Goal: Check status: Check status

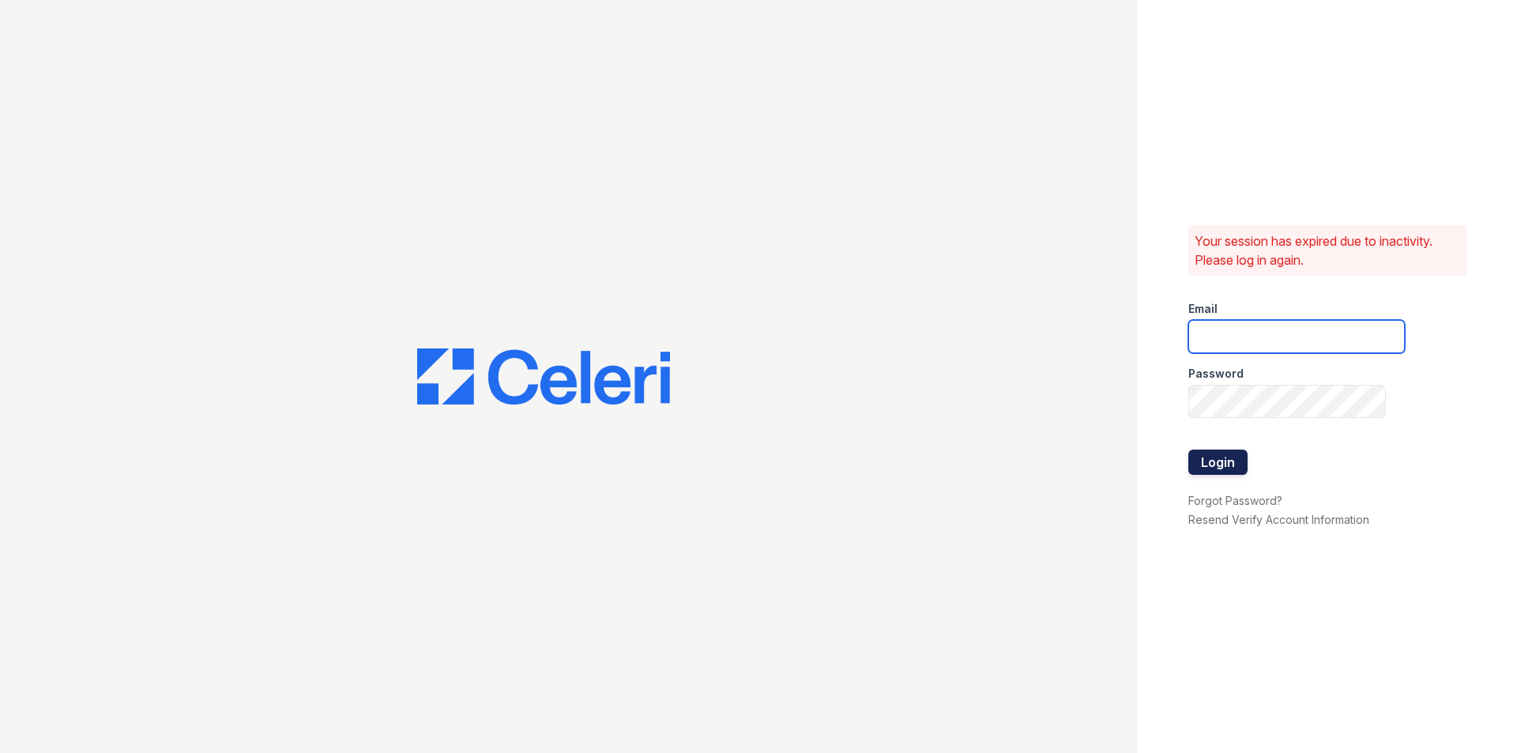
type input "mmcghee@mmgmgt.com"
click at [1219, 458] on button "Login" at bounding box center [1218, 462] width 59 height 25
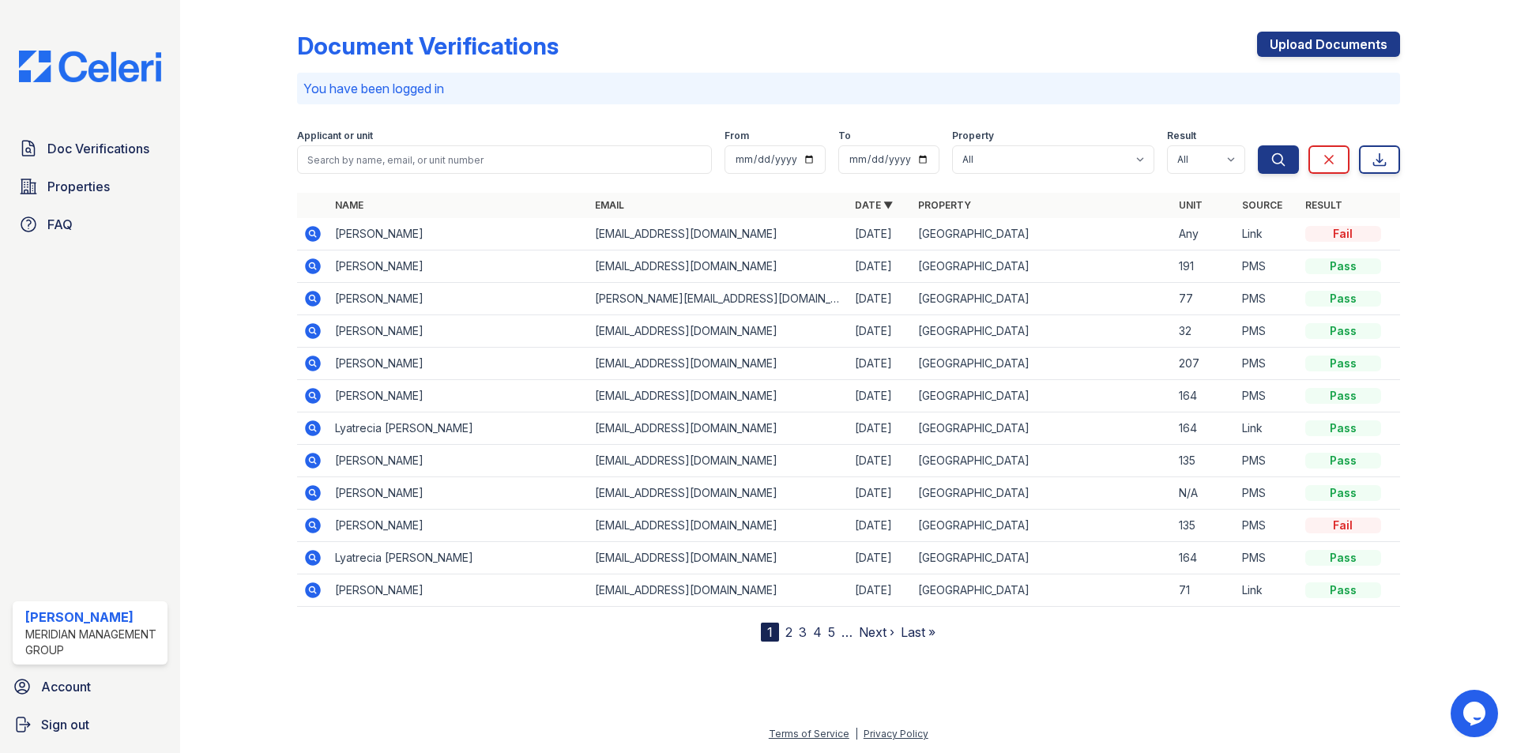
click at [314, 235] on icon at bounding box center [312, 233] width 19 height 19
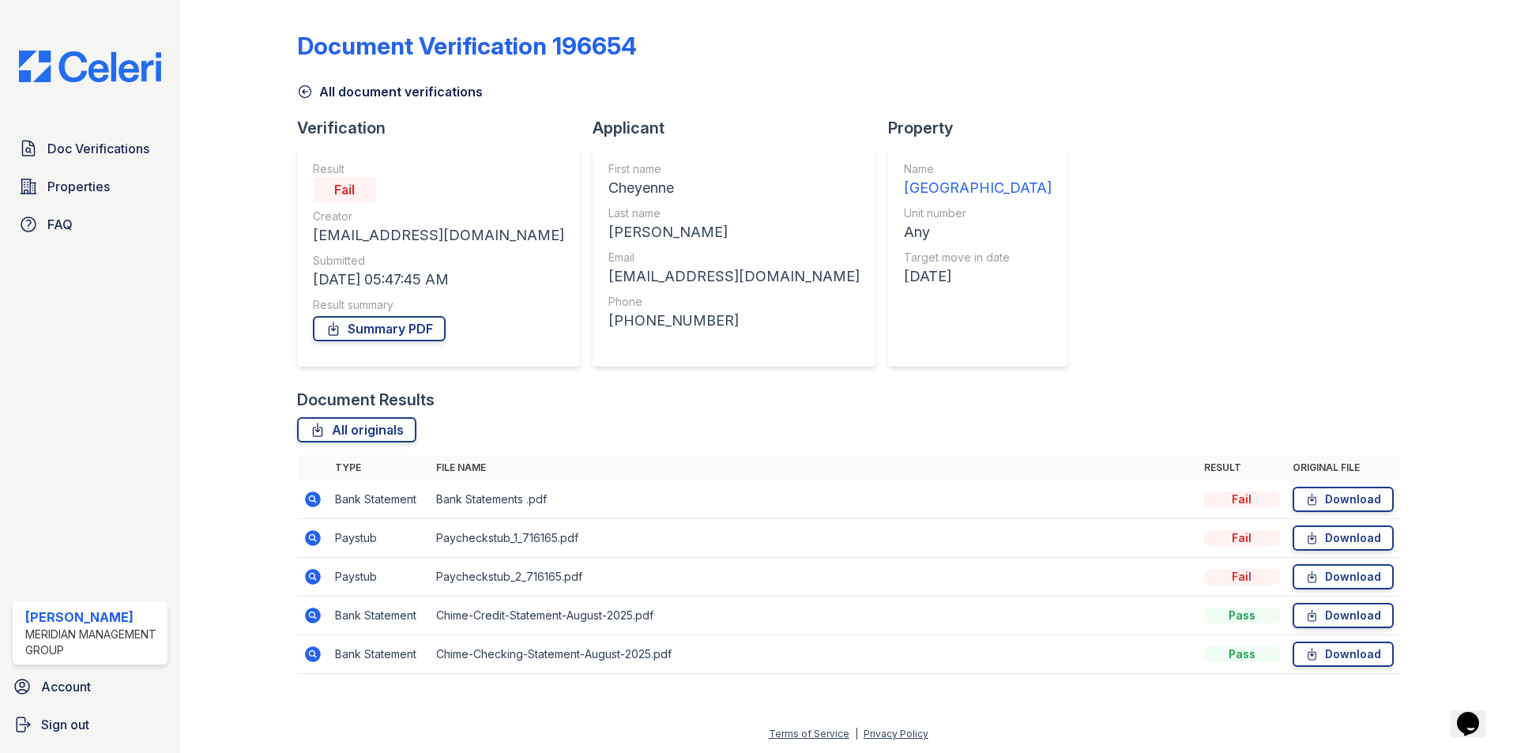
click at [312, 538] on icon at bounding box center [312, 537] width 4 height 4
click at [314, 499] on icon at bounding box center [312, 498] width 4 height 4
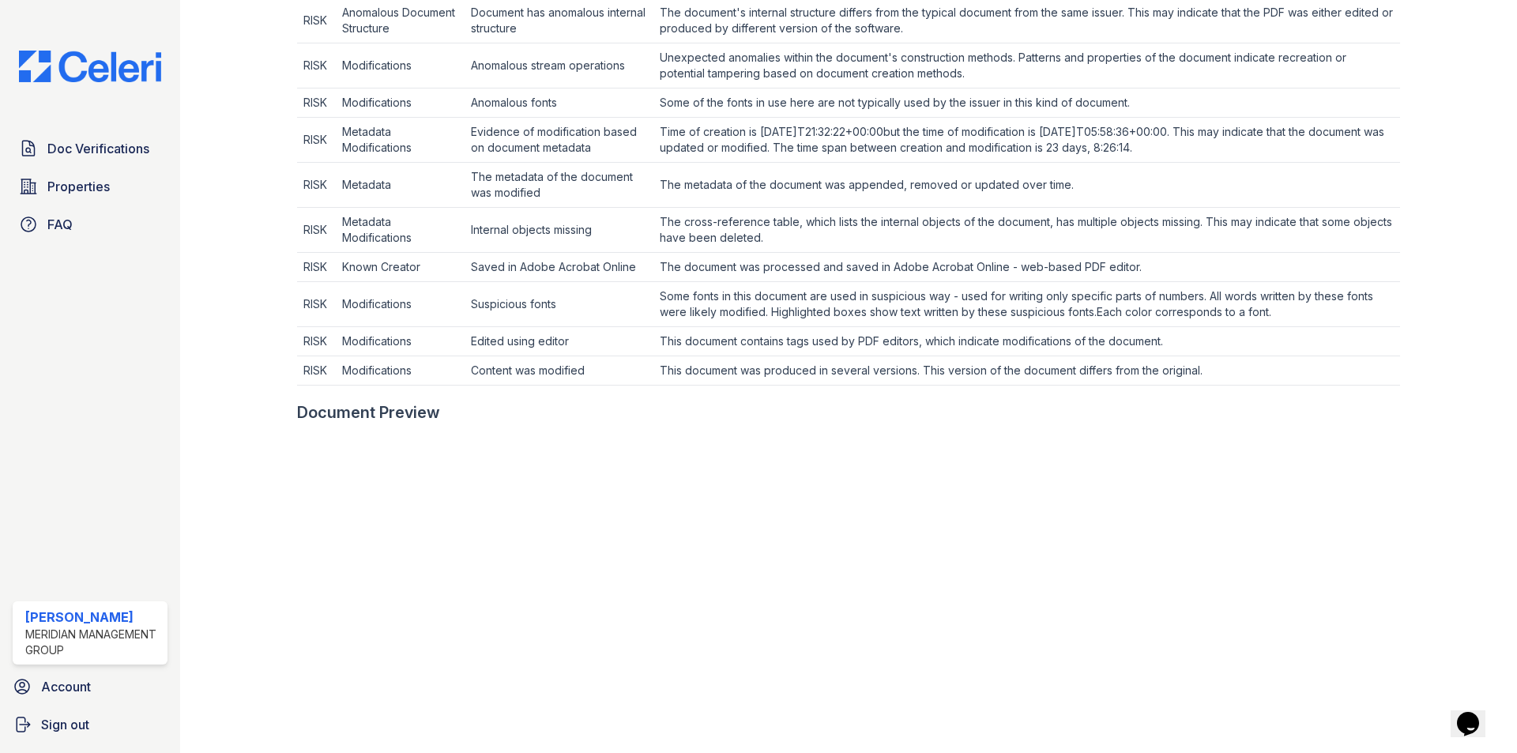
scroll to position [632, 0]
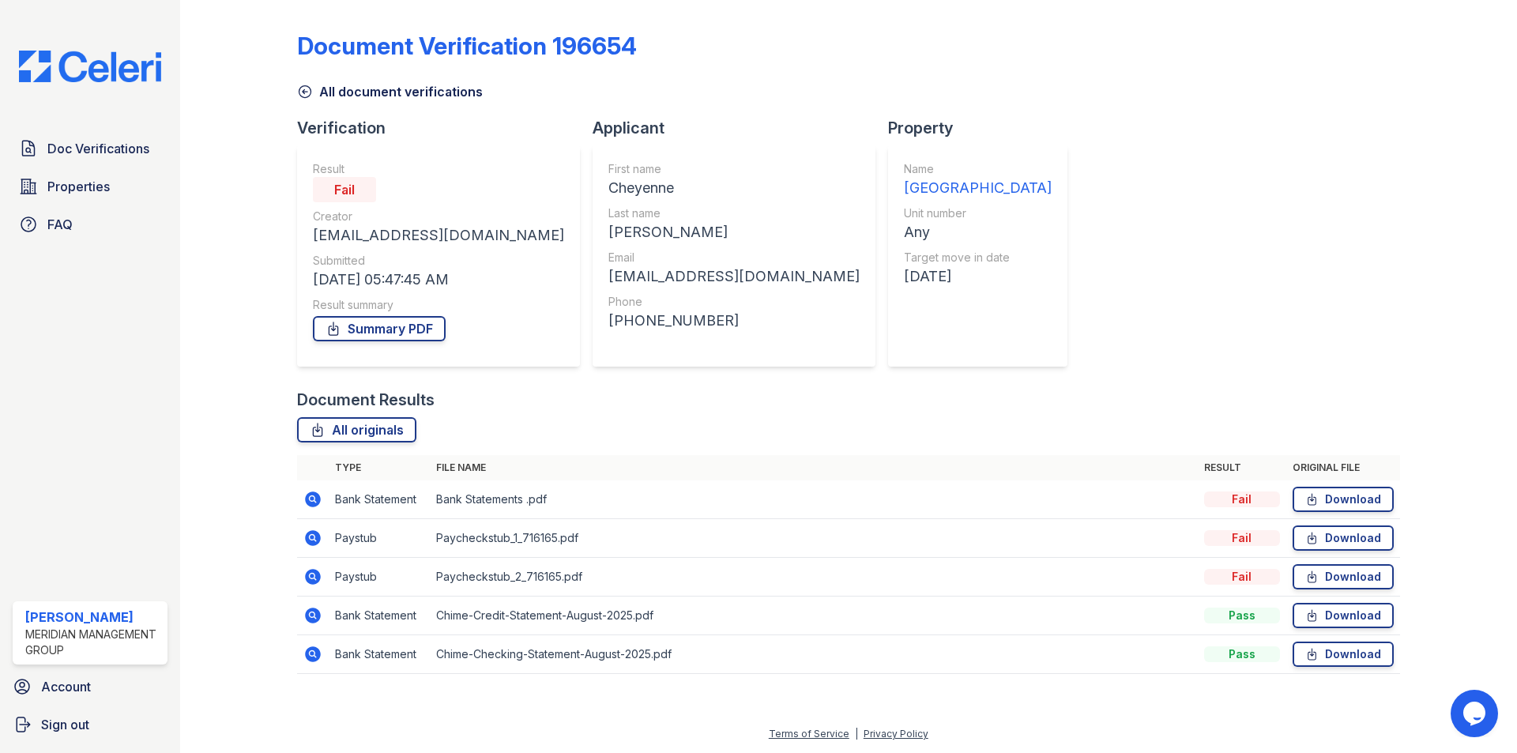
click at [314, 535] on icon at bounding box center [312, 538] width 19 height 19
